Goal: Transaction & Acquisition: Purchase product/service

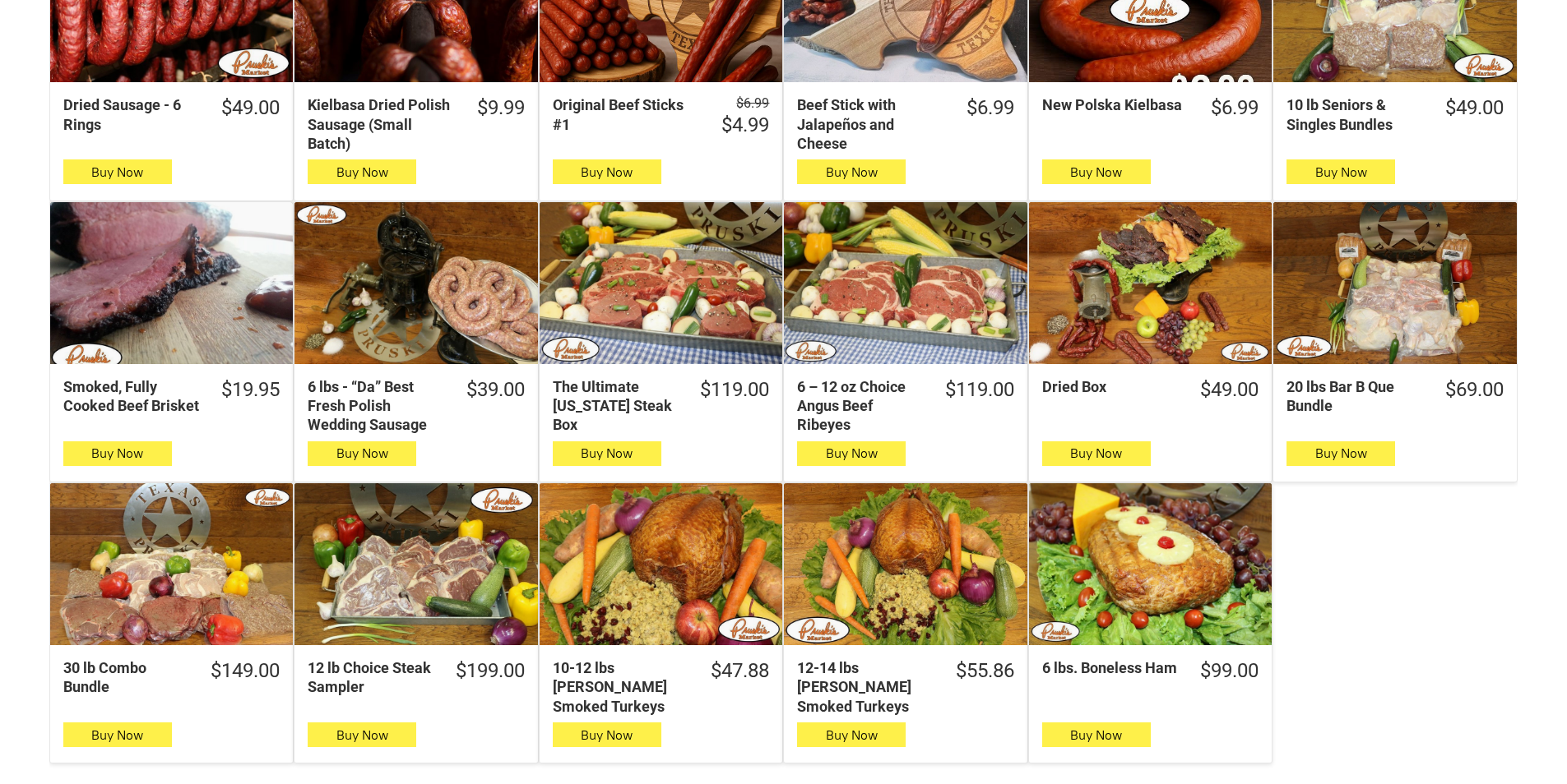
scroll to position [822, 0]
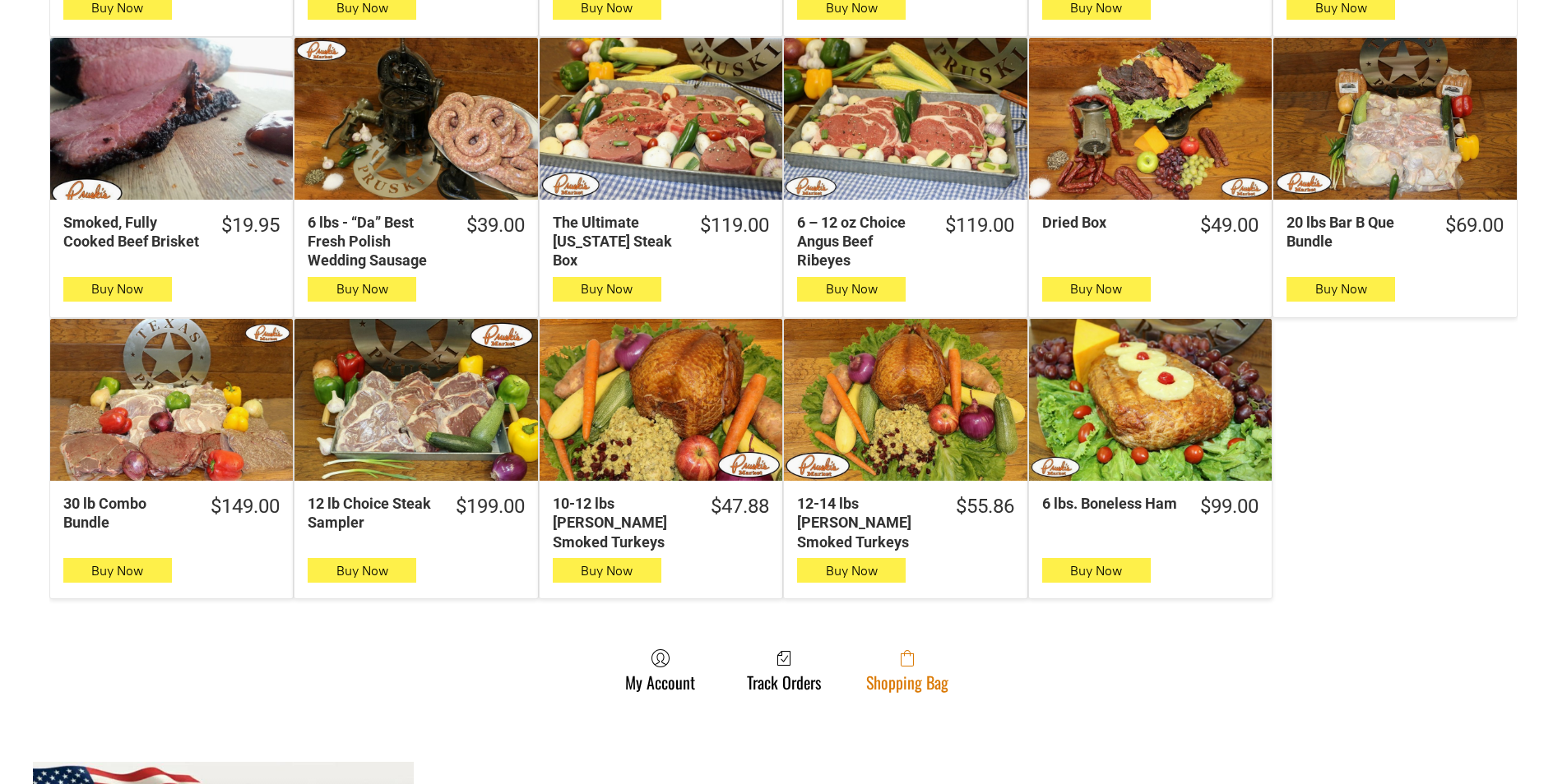
click at [879, 666] on link "Shopping Bag" at bounding box center [907, 670] width 98 height 43
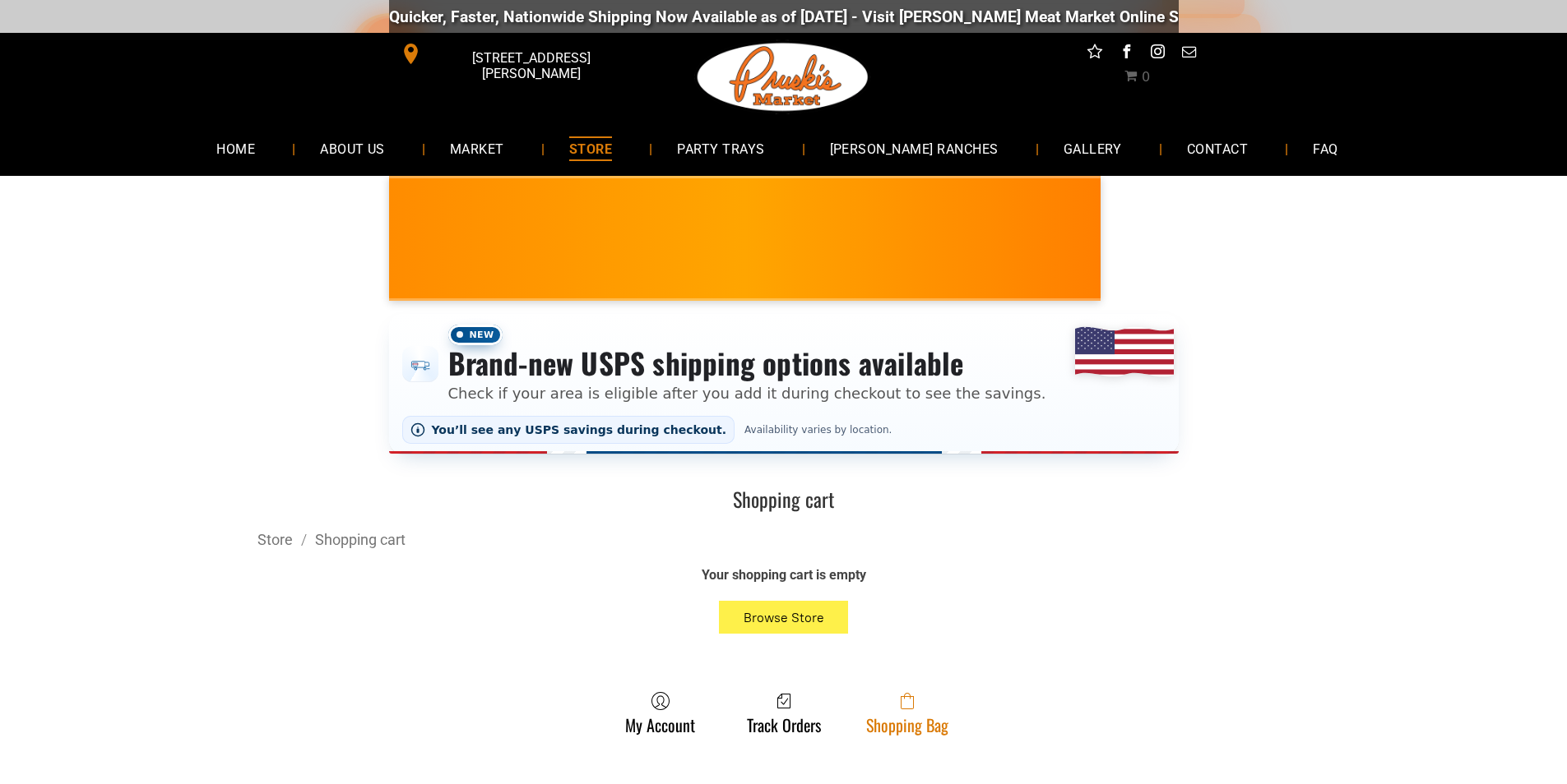
click at [889, 706] on span at bounding box center [906, 701] width 82 height 19
click at [894, 720] on link "Shopping Bag" at bounding box center [907, 713] width 98 height 43
click at [910, 726] on link "Shopping Bag" at bounding box center [907, 713] width 98 height 43
